Goal: Information Seeking & Learning: Learn about a topic

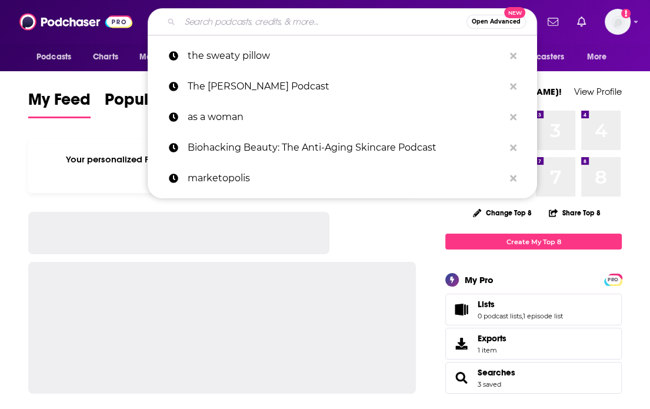
click at [199, 21] on input "Search podcasts, credits, & more..." at bounding box center [323, 21] width 287 height 19
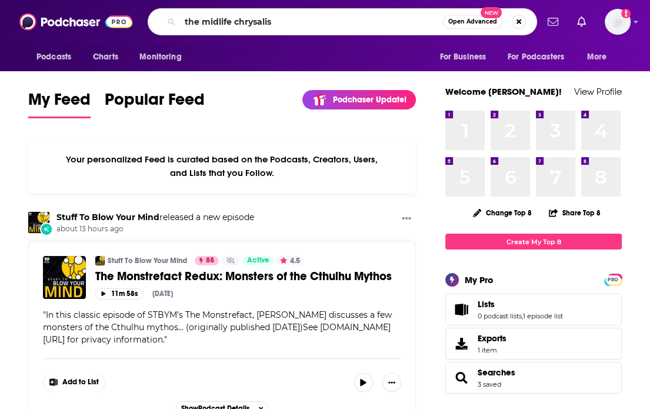
type input "the midlife chrysalis"
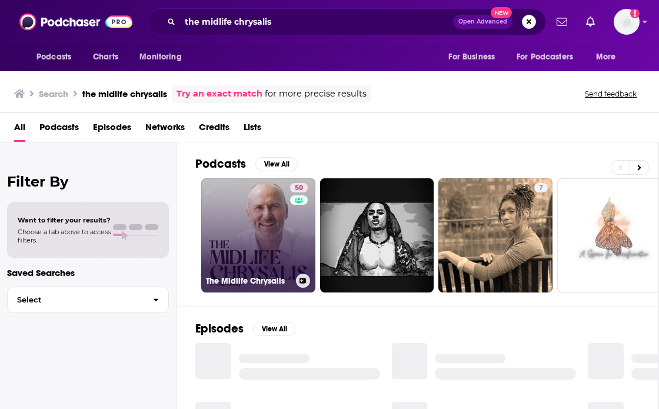
click at [257, 230] on link "50 The Midlife Chrysalis" at bounding box center [258, 235] width 114 height 114
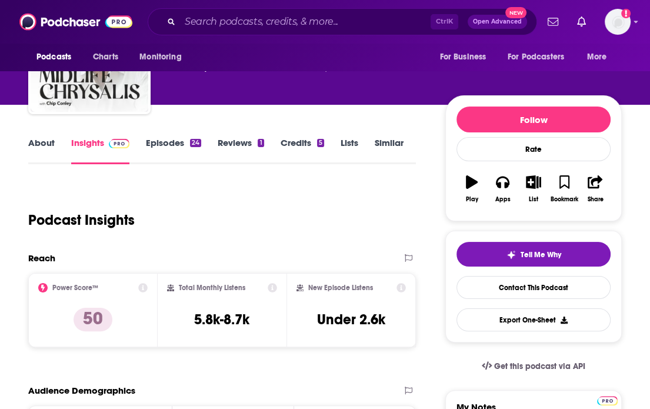
scroll to position [88, 0]
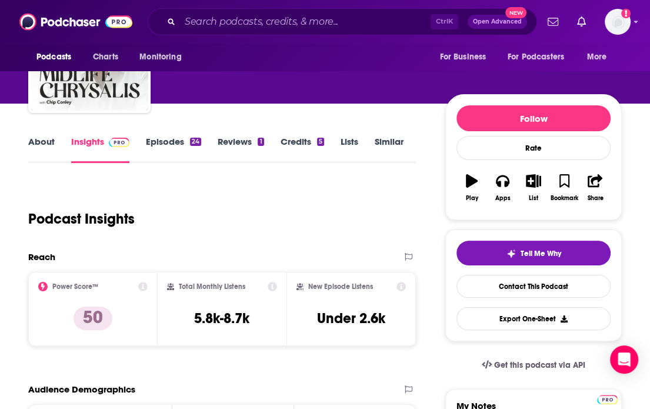
click at [101, 260] on div "Reach" at bounding box center [210, 256] width 364 height 11
